Goal: Task Accomplishment & Management: Manage account settings

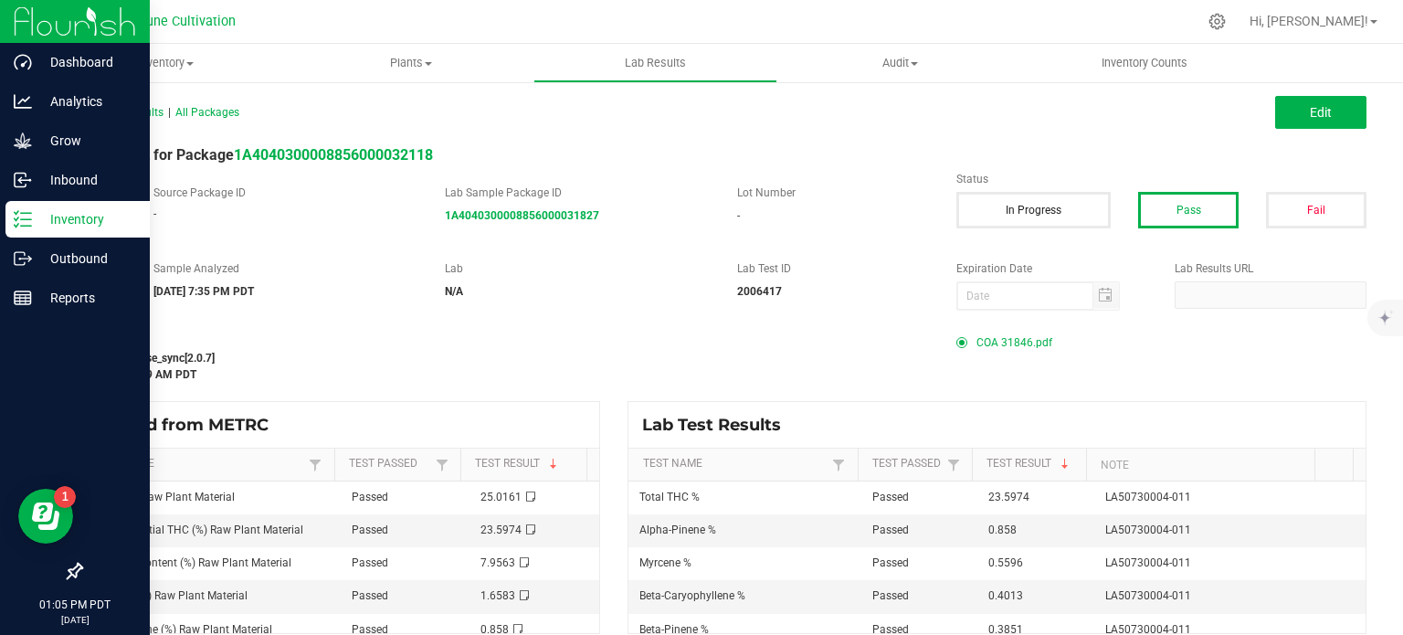
click at [48, 220] on p "Inventory" at bounding box center [87, 219] width 110 height 22
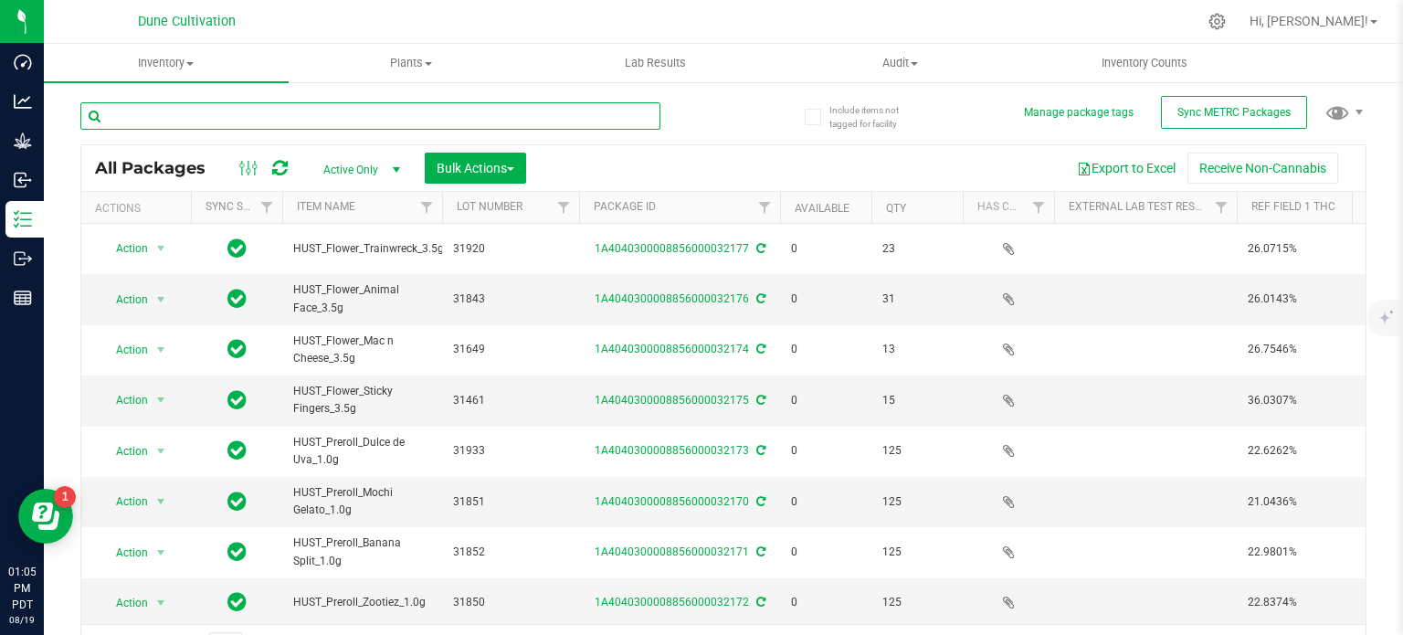
click at [161, 123] on input "text" at bounding box center [370, 115] width 580 height 27
type input "31931"
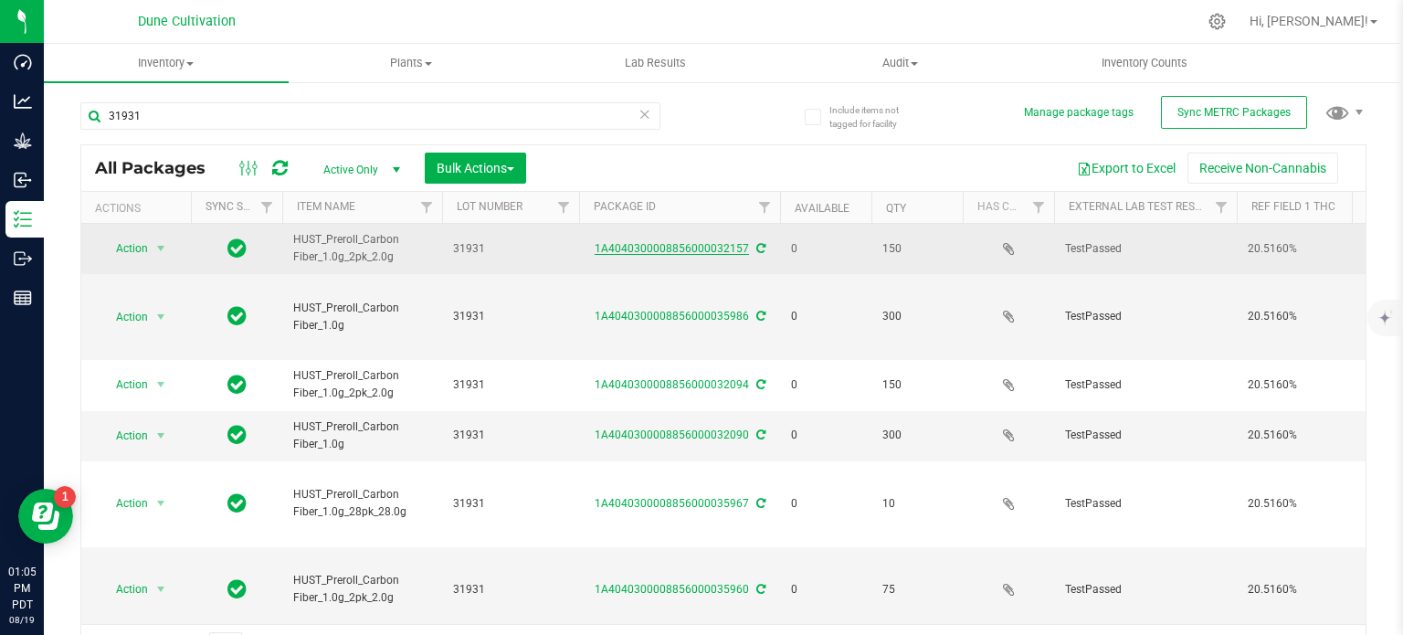
click at [643, 250] on link "1A4040300008856000032157" at bounding box center [672, 248] width 154 height 13
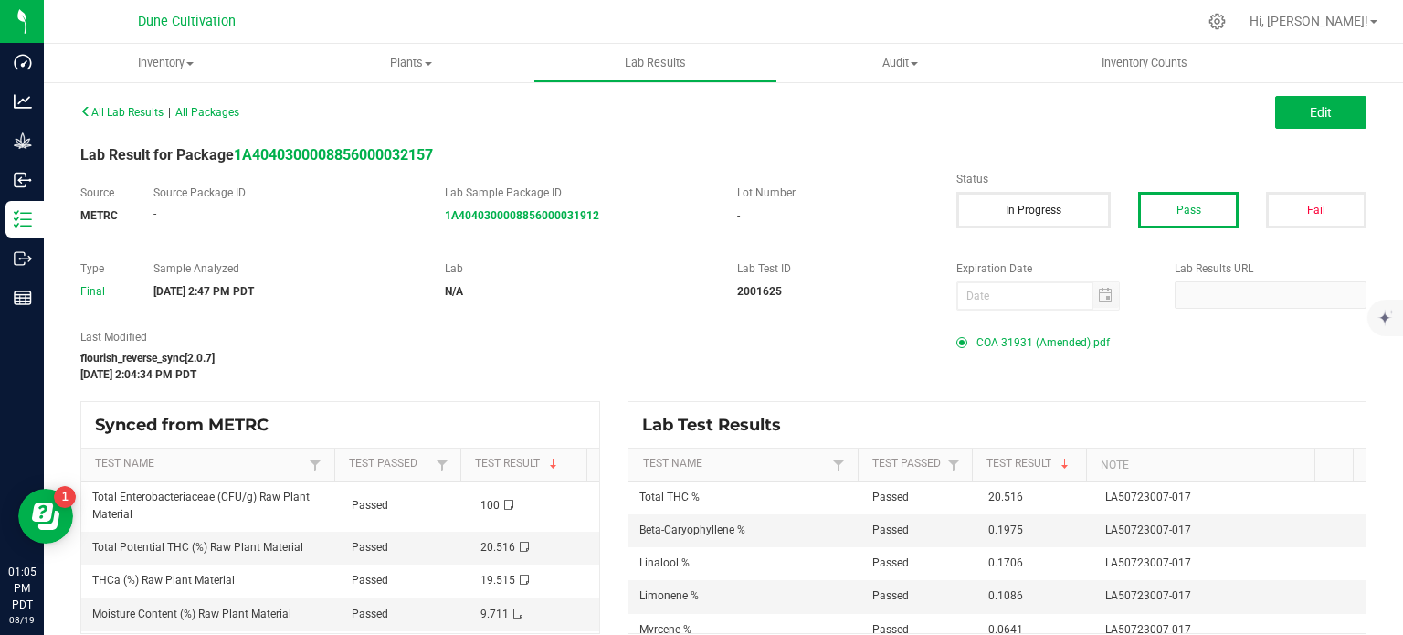
click at [1000, 343] on span "COA 31931 (Amended).pdf" at bounding box center [1043, 342] width 133 height 27
click at [1275, 114] on button "Edit" at bounding box center [1320, 112] width 91 height 33
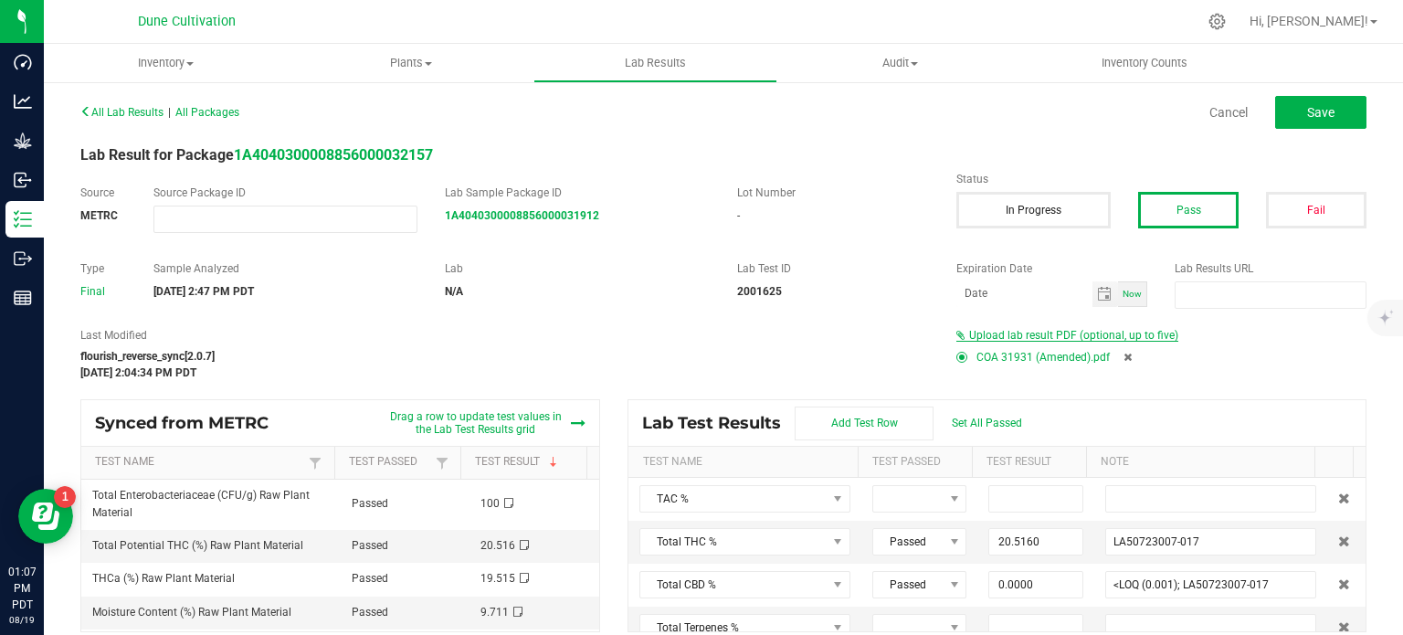
click at [975, 341] on span "Upload lab result PDF (optional, up to five)" at bounding box center [1068, 335] width 222 height 13
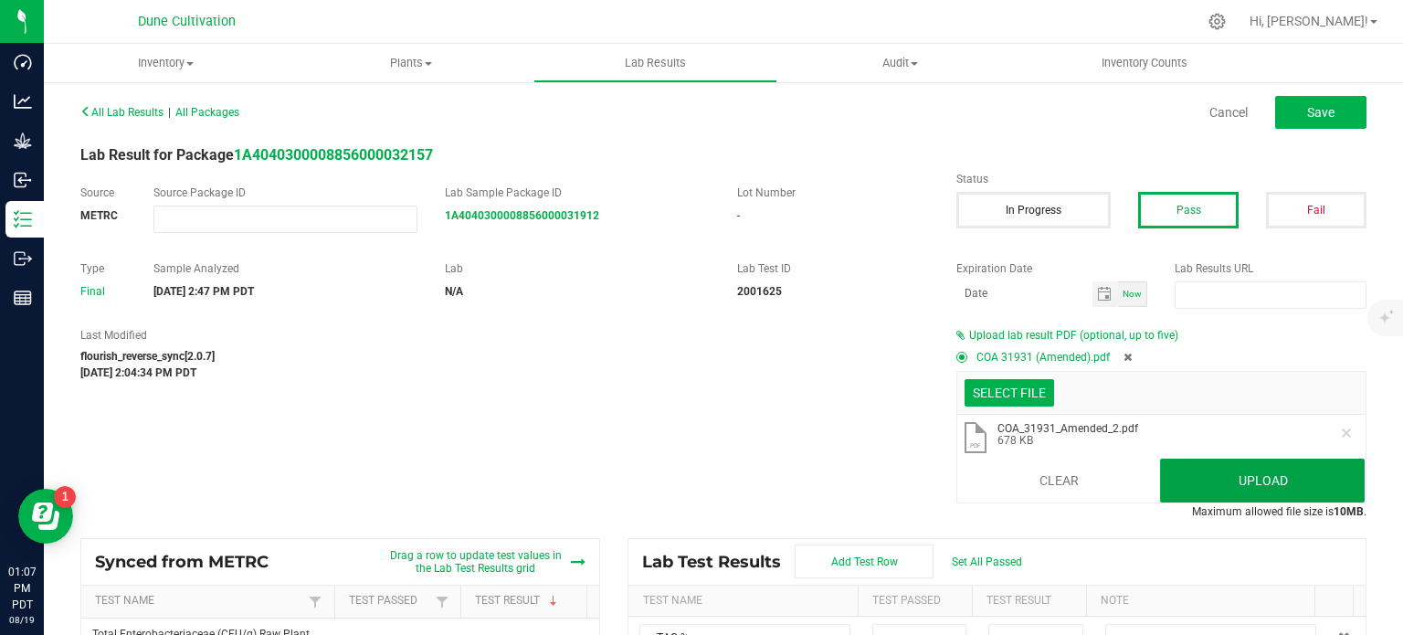
click at [1239, 485] on button "Upload" at bounding box center [1262, 481] width 205 height 44
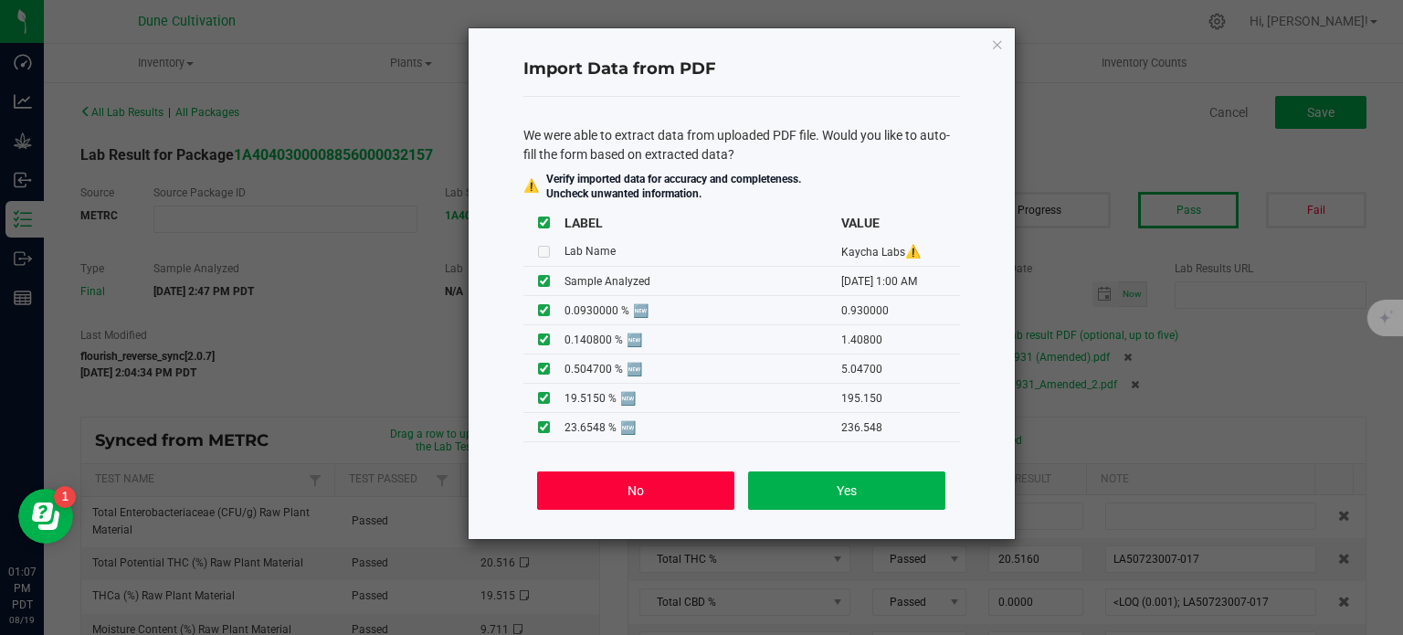
click at [654, 499] on button "No" at bounding box center [635, 490] width 196 height 38
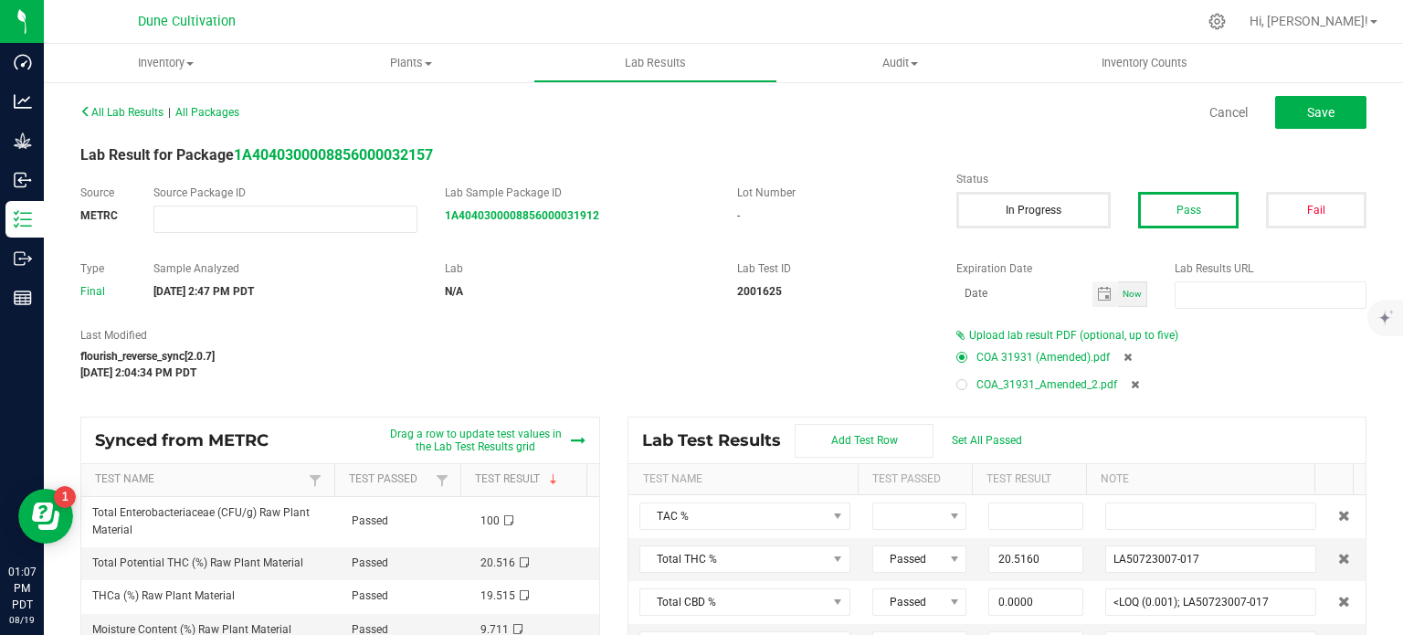
click at [959, 385] on div at bounding box center [961, 384] width 5 height 5
click at [1124, 357] on icon at bounding box center [1128, 357] width 8 height 11
type input "20.5160"
type input "LA50723007-017"
type input "0.0000"
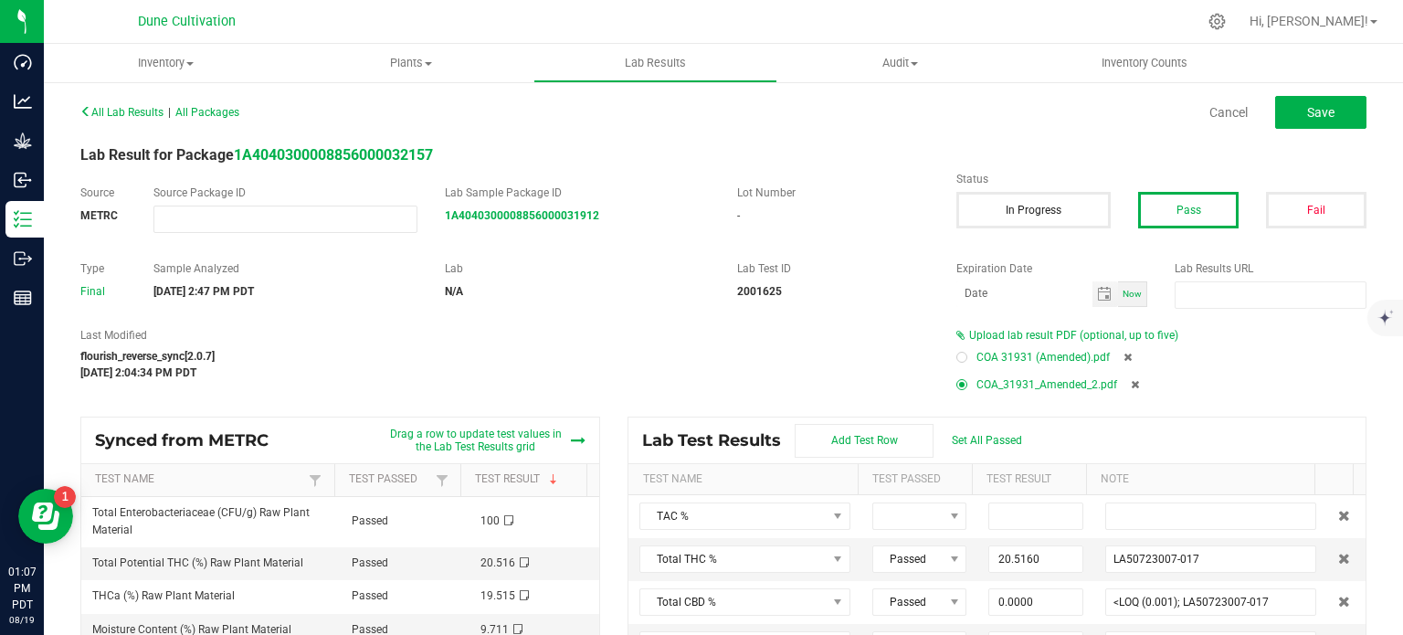
type input "<LOQ (0.001); LA50723007-017"
type input "0.0000"
type input "<LOQ (0.001); LA50723007-017"
type input "0.0531"
type input "LA50723007-017"
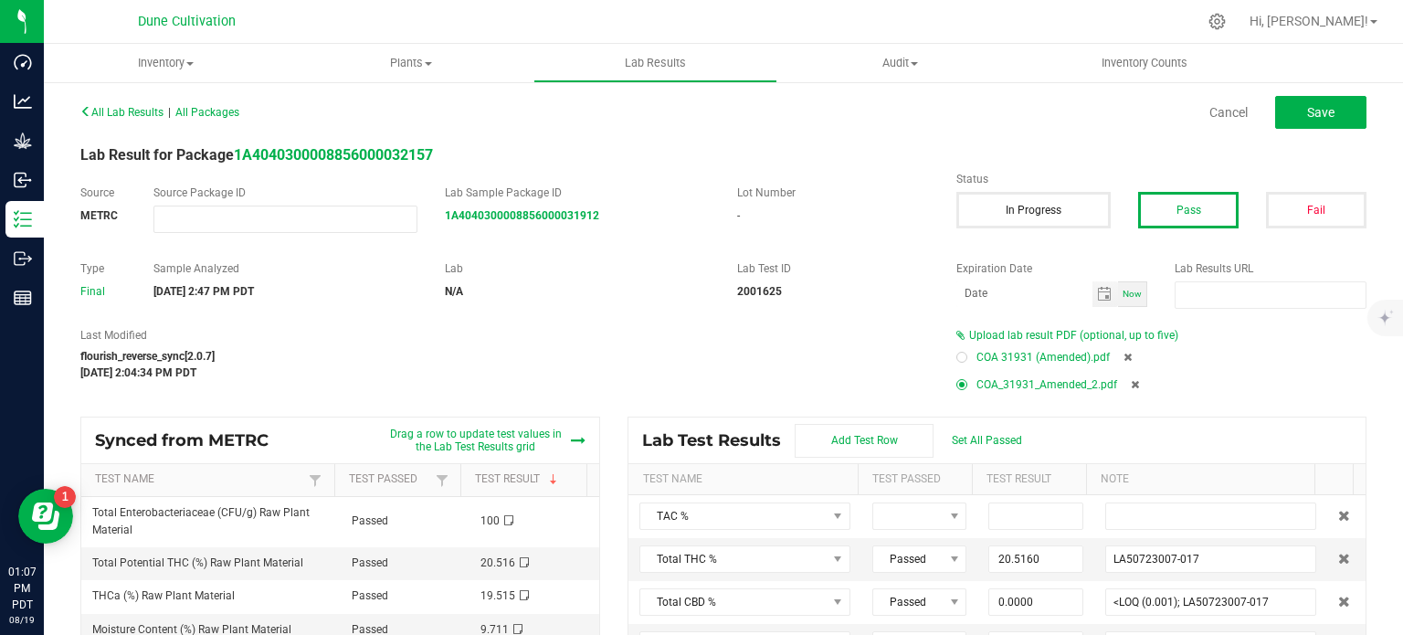
type input "0.0587"
type input "LA50723007-017"
type input "0.0000"
type input "<LOQ (0.02); LA50723007-017"
type input "0.0000"
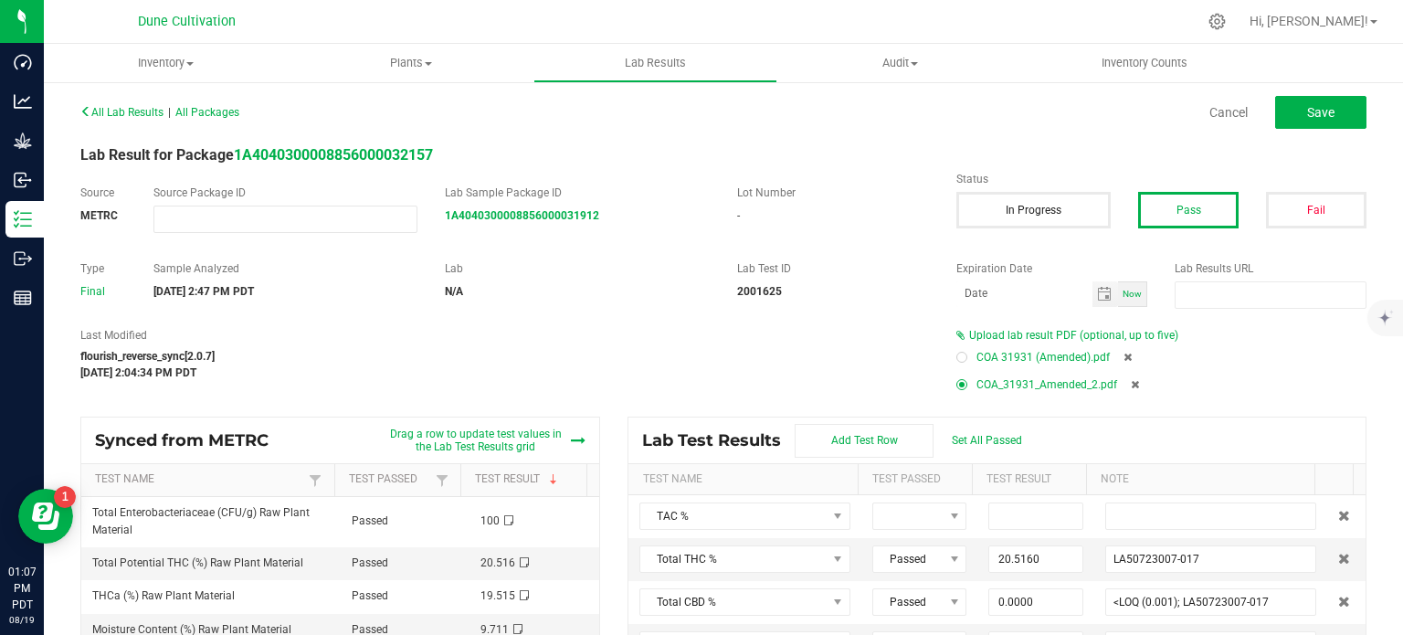
type input "<LOQ (0.02); LA50723007-017"
type input "0.1975"
type input "LA50723007-017"
type input "0.0000"
type input "<LOQ (0.02); LA50723007-017"
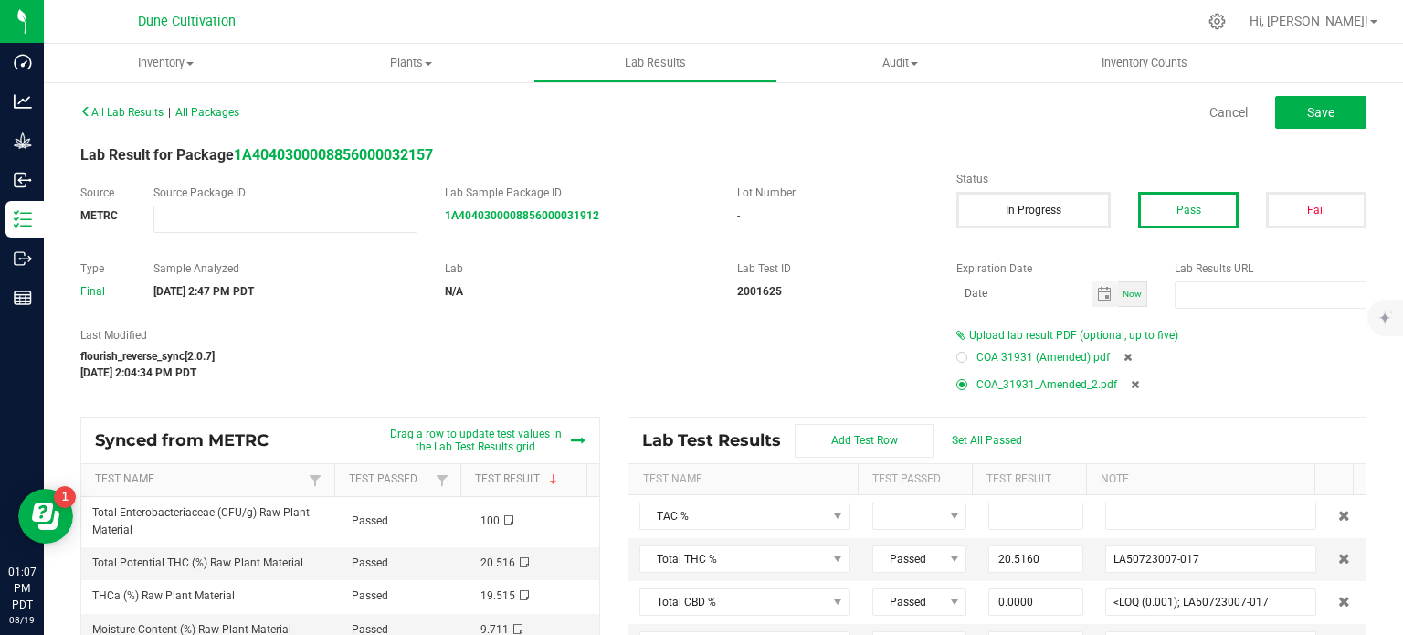
type input "0.1086"
type input "LA50723007-017"
type input "0.1706"
type input "LA50723007-017"
type input "0.0641"
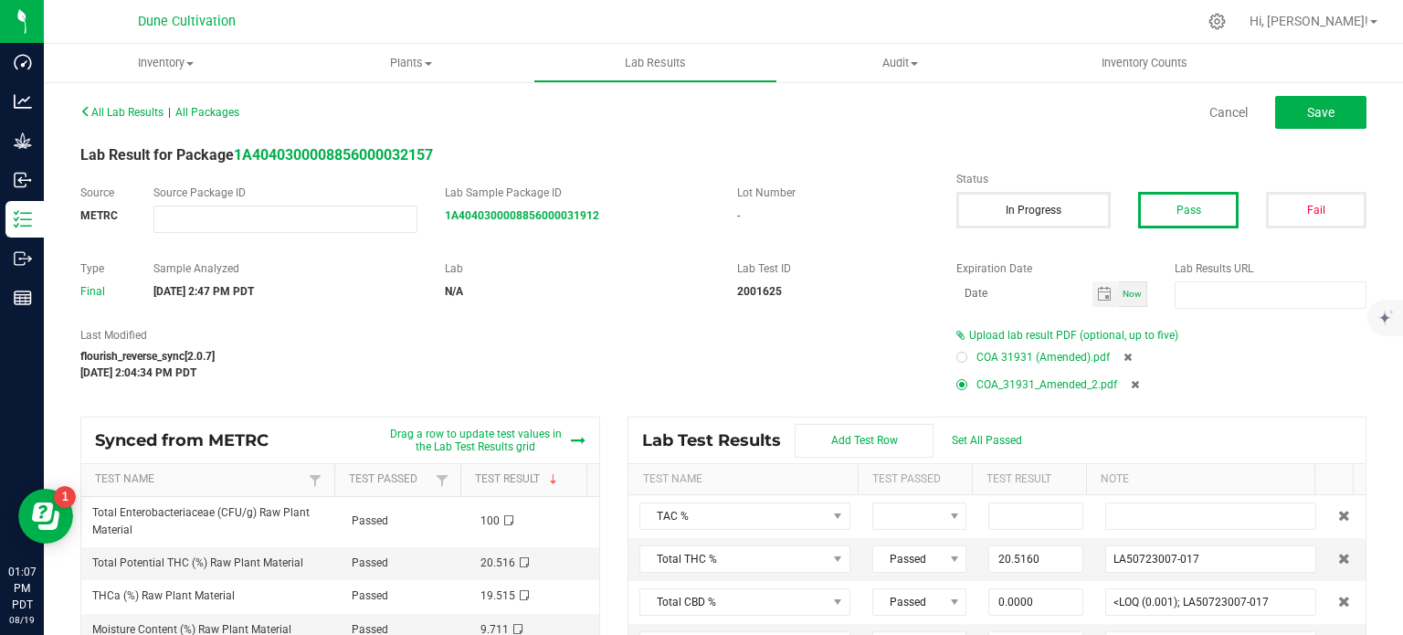
type input "LA50723007-017"
type input "0.0000"
type input "<LOQ (0.02); LA50723007-017"
